Goal: Task Accomplishment & Management: Manage account settings

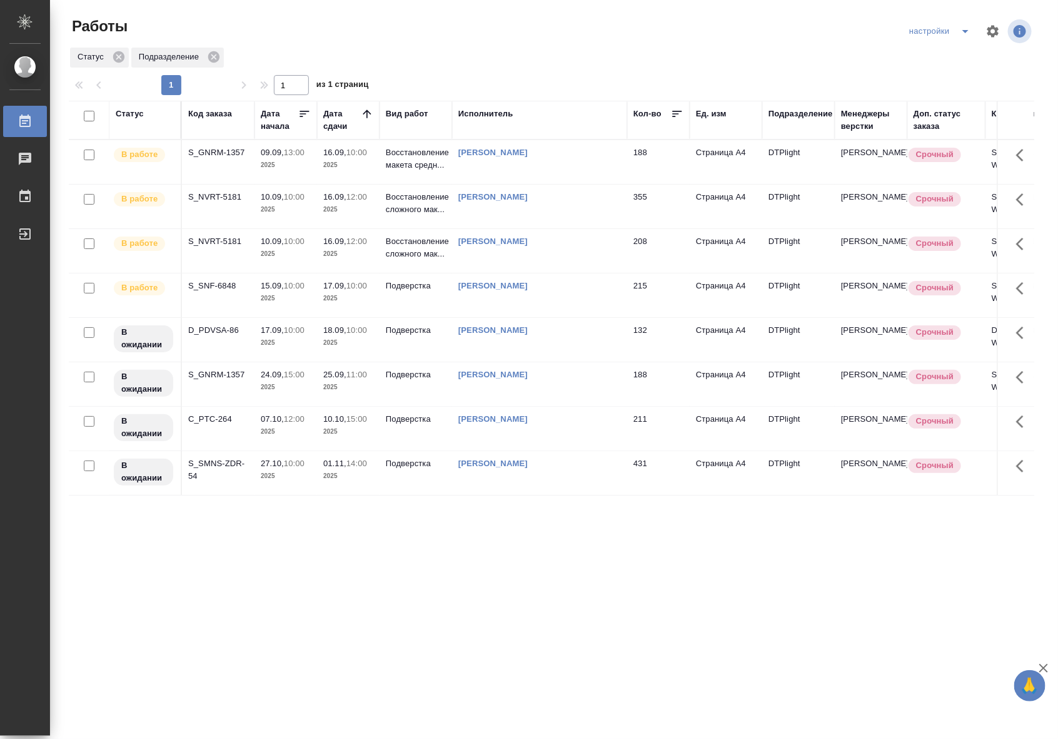
click at [353, 166] on p "2025" at bounding box center [348, 165] width 50 height 13
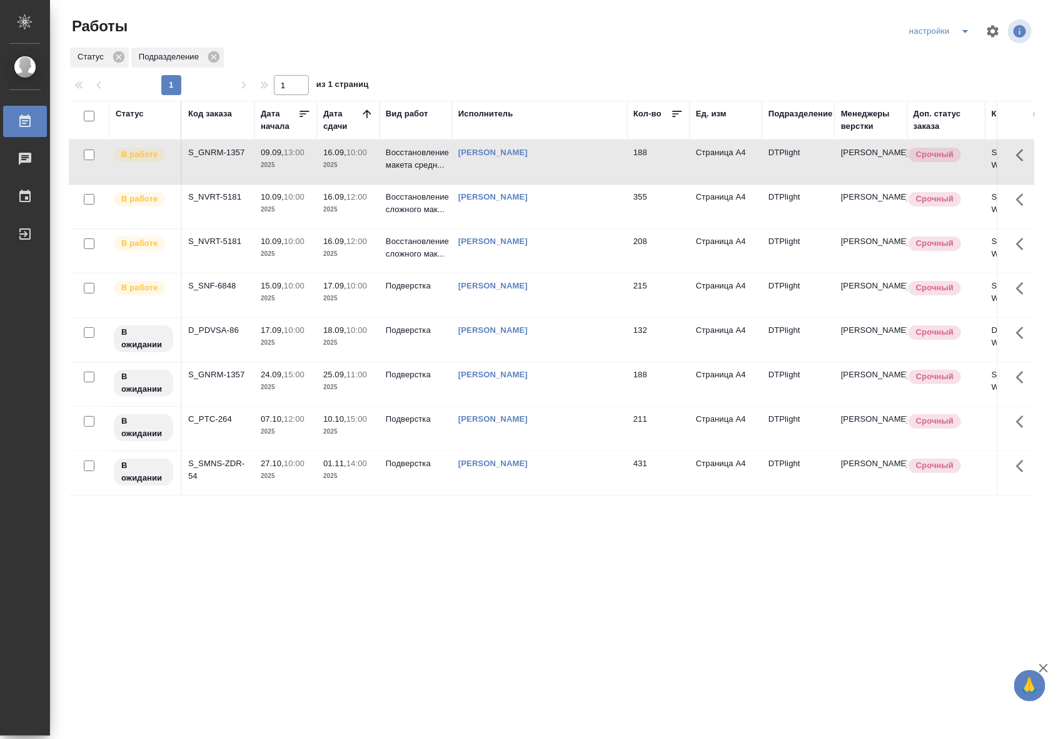
click at [353, 166] on p "2025" at bounding box center [348, 165] width 50 height 13
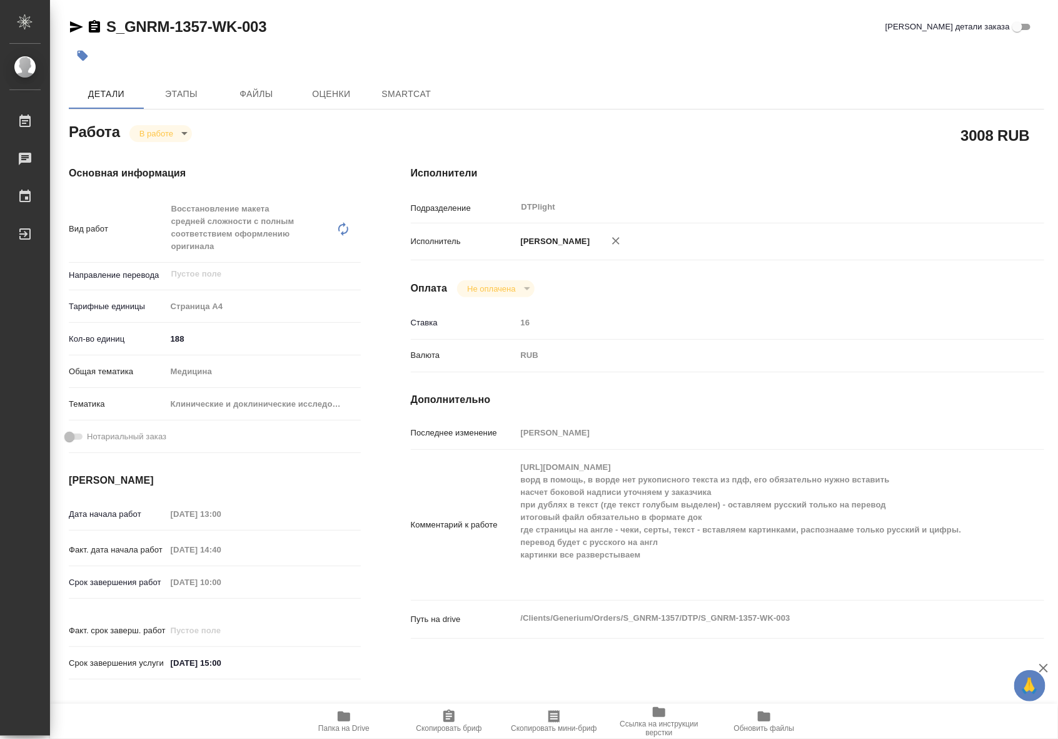
type textarea "x"
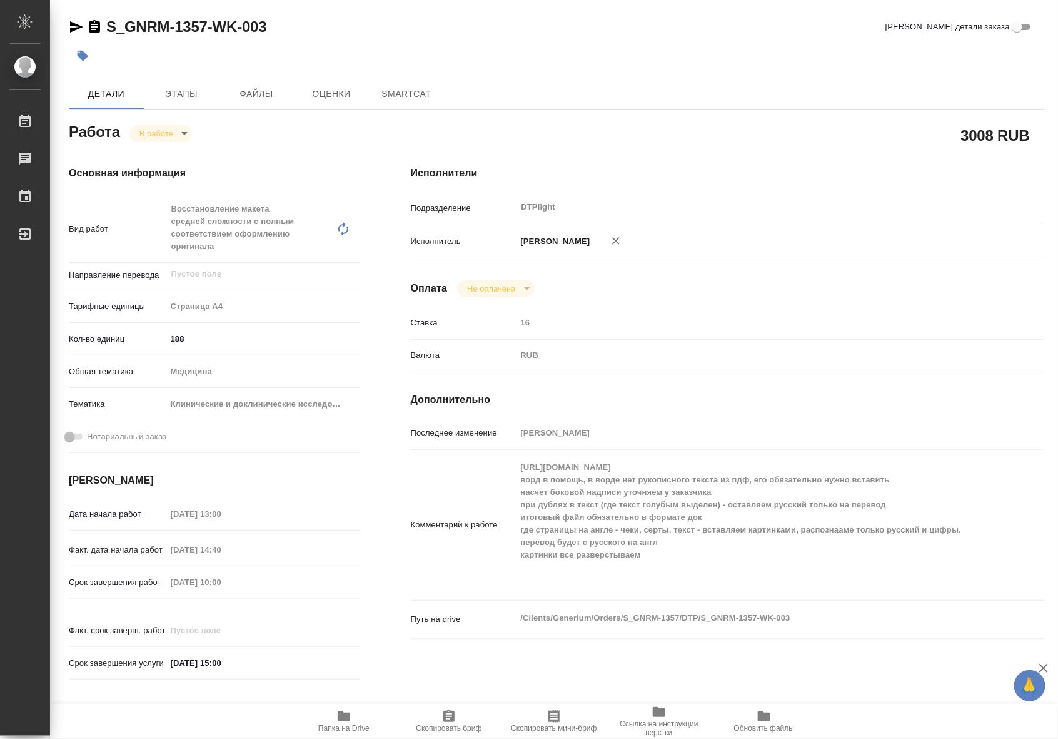
type textarea "x"
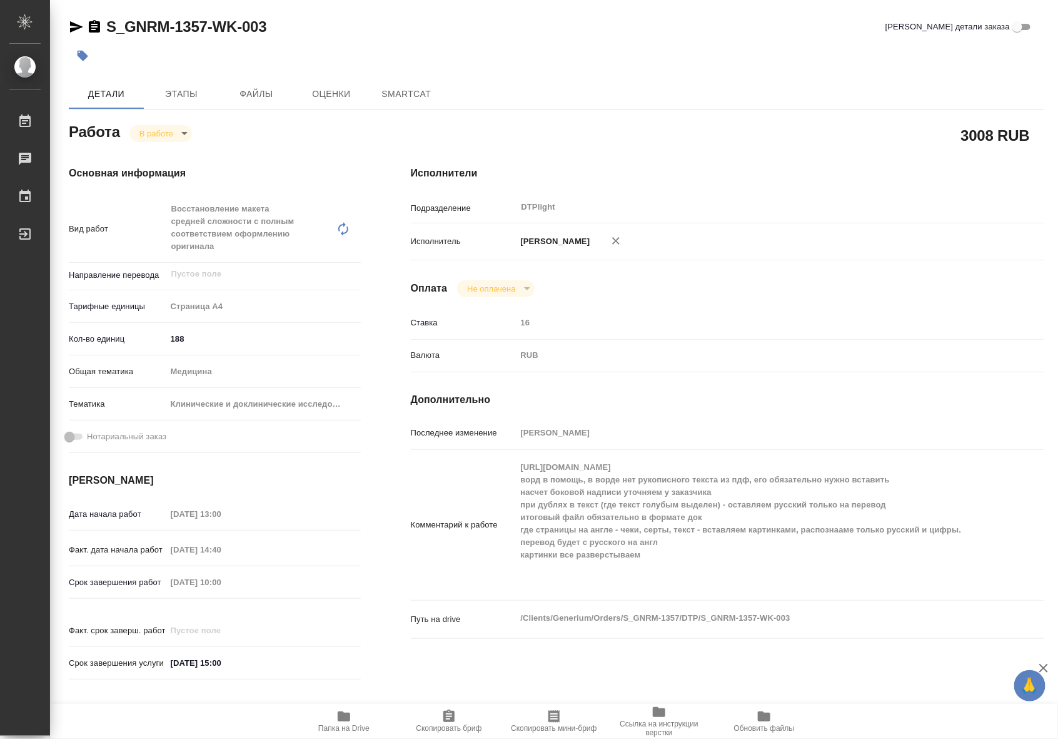
type textarea "x"
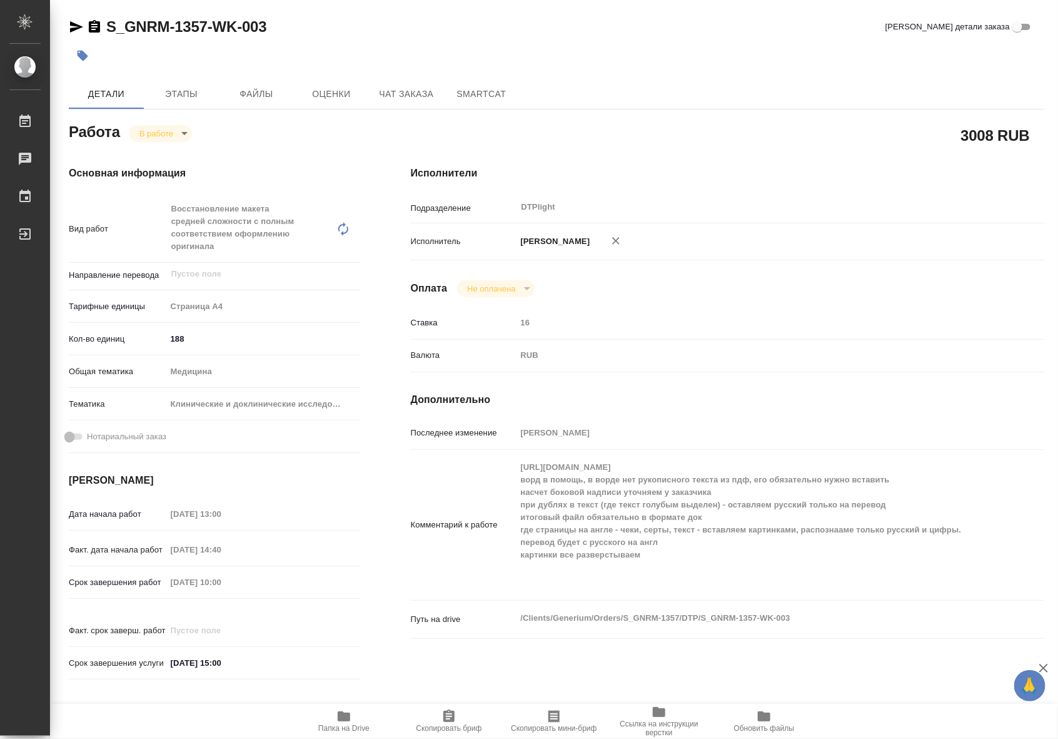
type textarea "x"
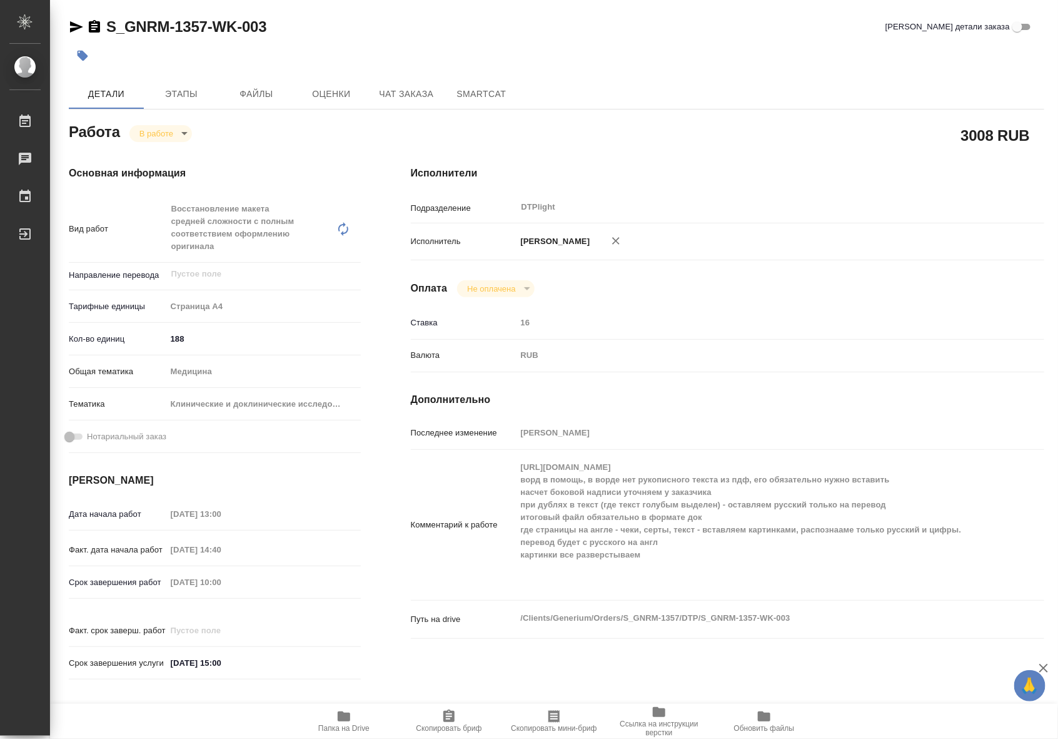
type textarea "x"
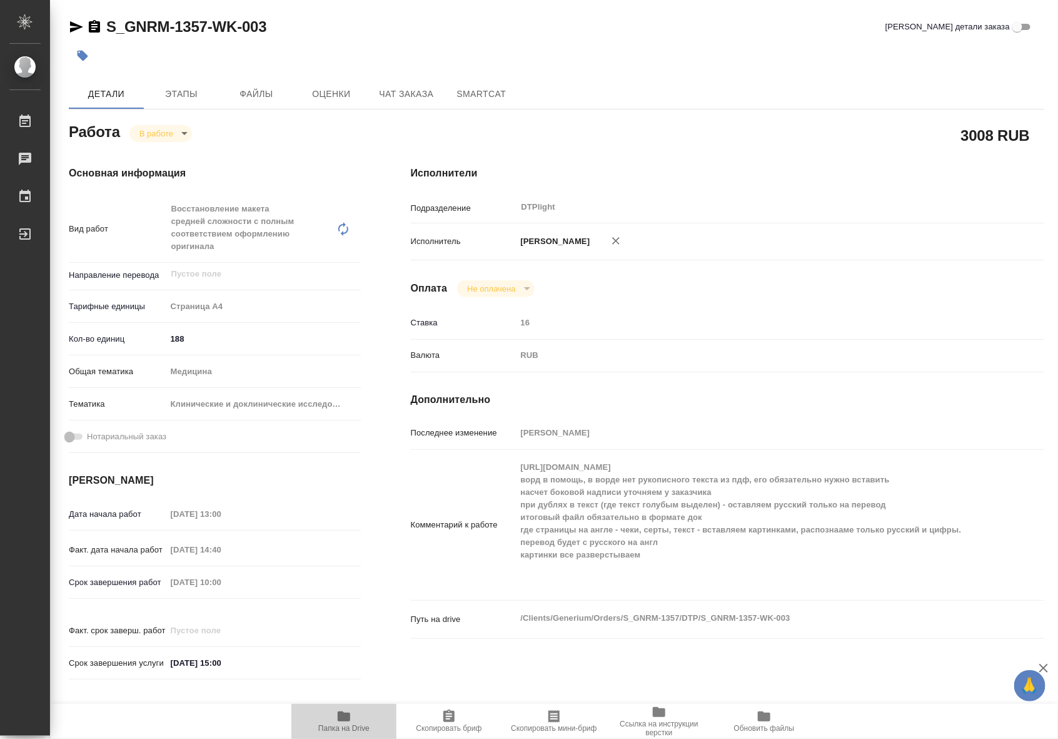
click at [351, 712] on span "Папка на Drive" at bounding box center [344, 721] width 90 height 24
click at [160, 138] on body "🙏 .cls-1 fill:#fff; AWATERA Riianova [PERSON_NAME] 0 Чаты График Выйти S_GNRM-1…" at bounding box center [529, 369] width 1058 height 739
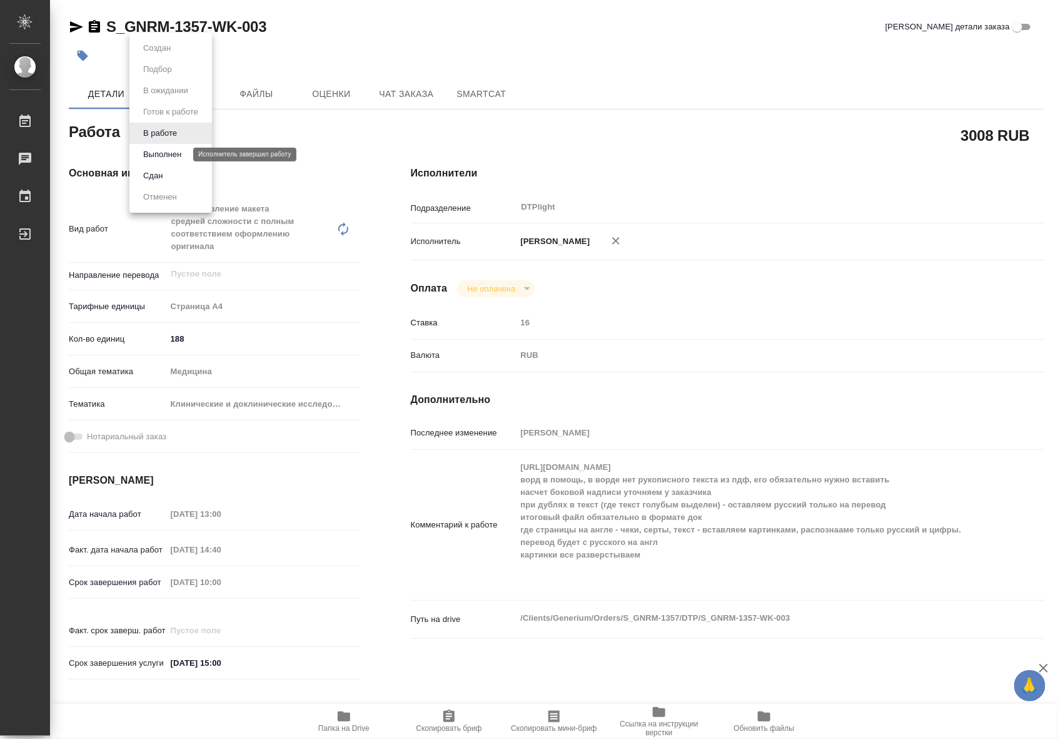
click at [163, 159] on button "Выполнен" at bounding box center [162, 155] width 46 height 14
type textarea "x"
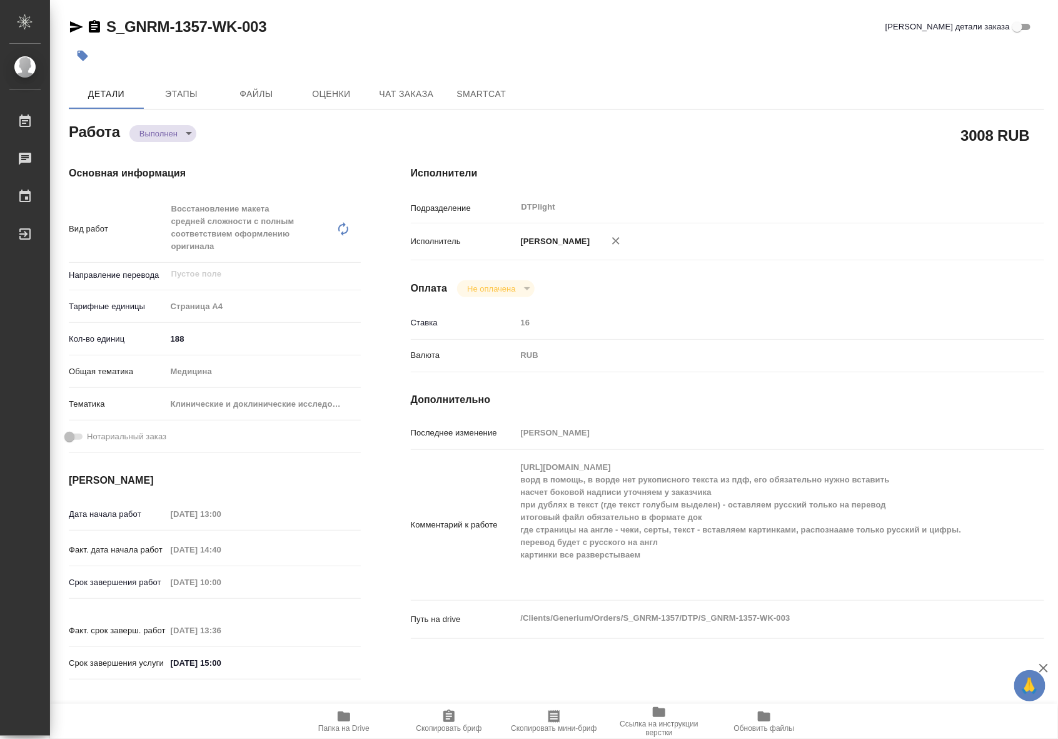
type textarea "x"
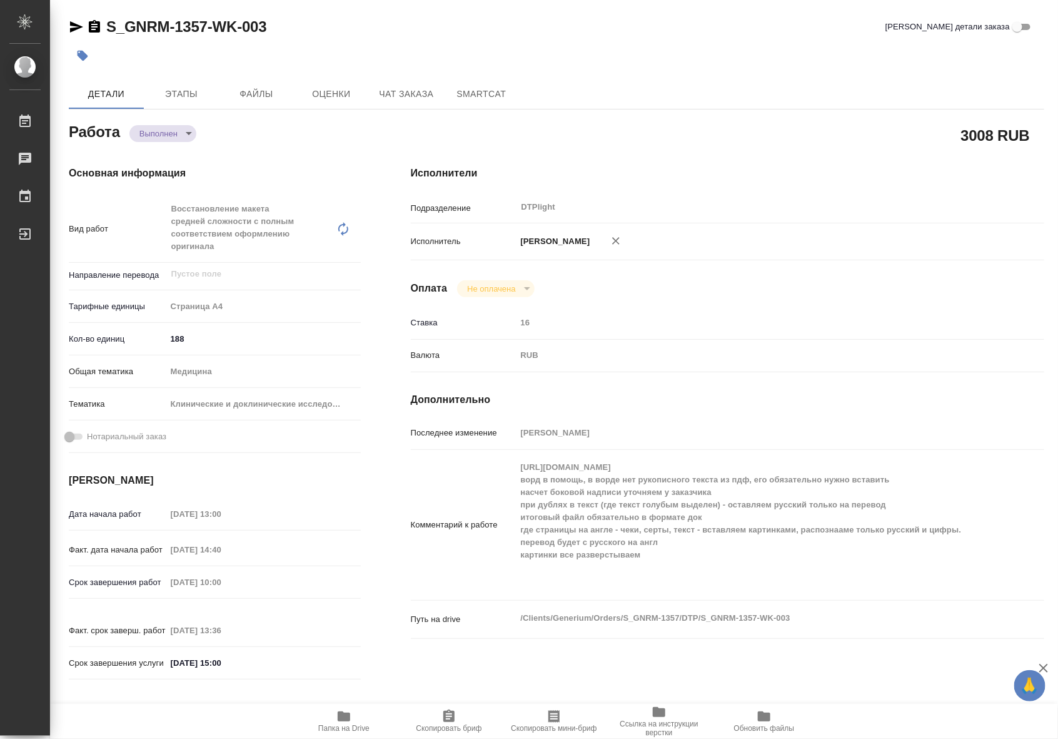
type textarea "x"
